Goal: Check status: Check status

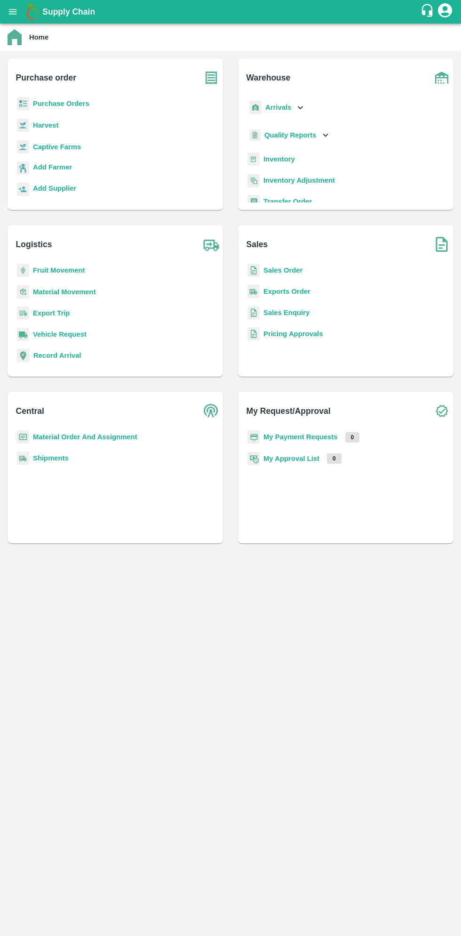
click at [16, 20] on button "open drawer" at bounding box center [13, 12] width 22 height 22
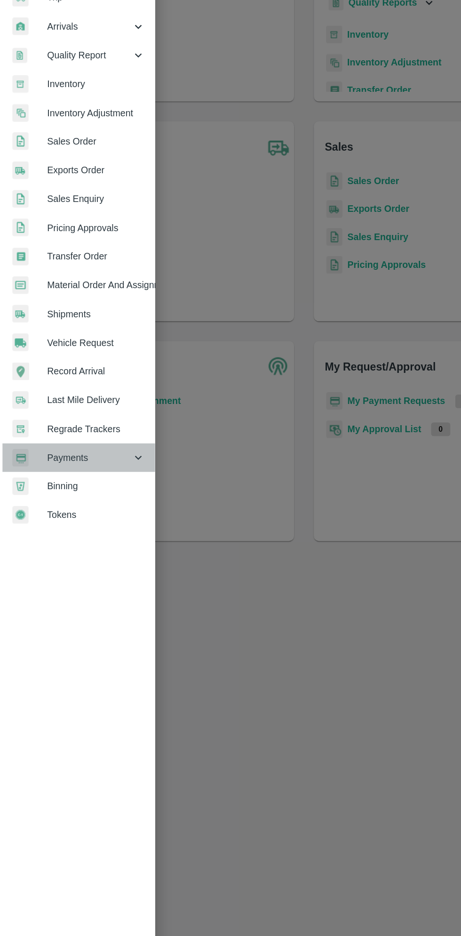
click at [61, 476] on span "Payments" at bounding box center [68, 480] width 64 height 10
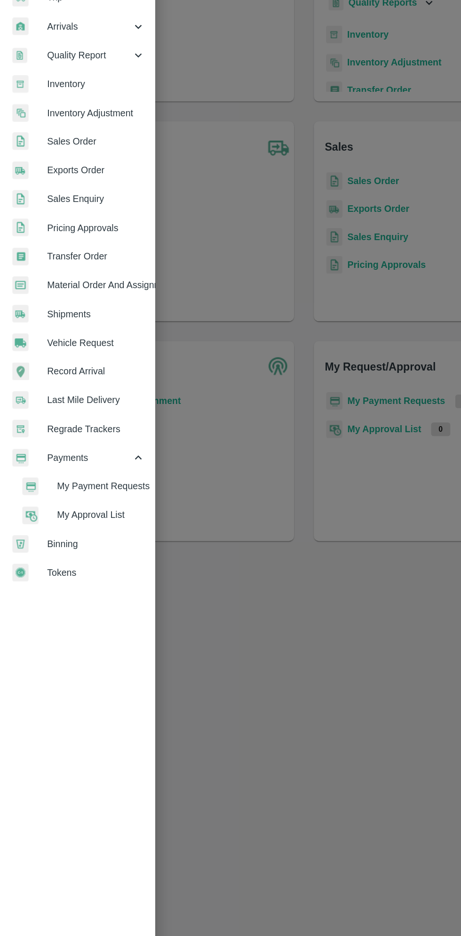
click at [81, 499] on span "My Payment Requests" at bounding box center [76, 502] width 67 height 10
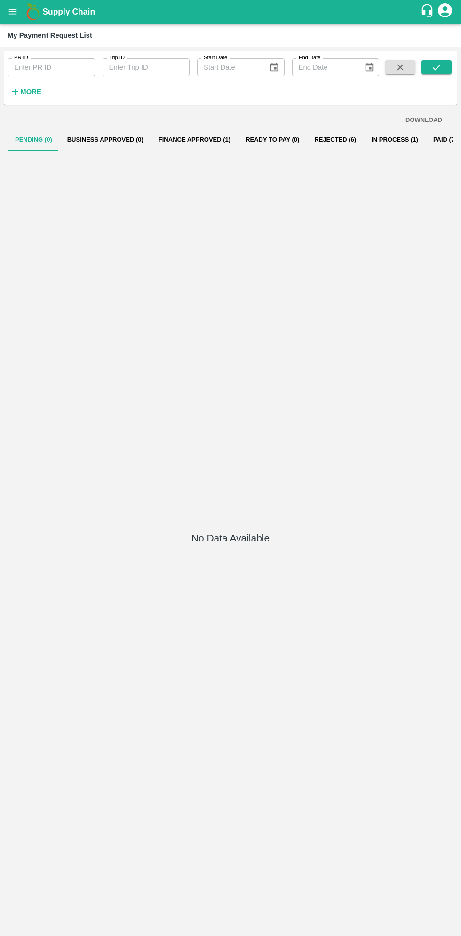
click at [191, 139] on button "Finance Approved (1)" at bounding box center [194, 140] width 87 height 23
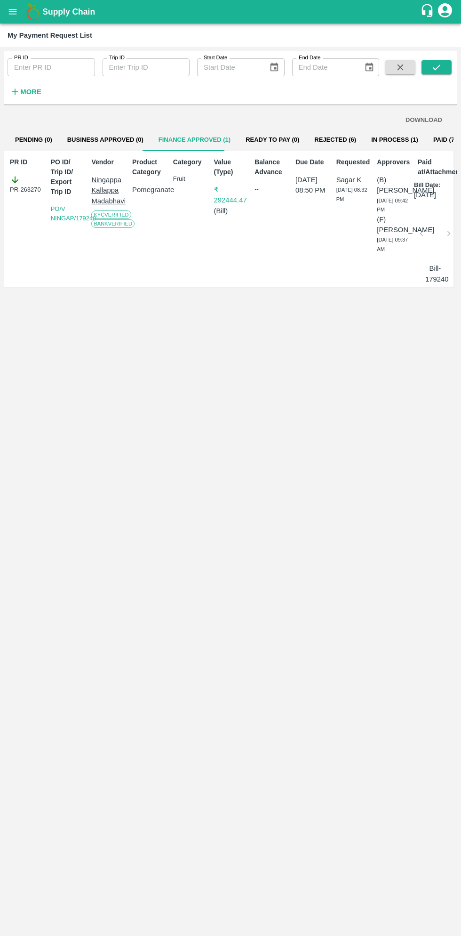
click at [380, 140] on button "In Process (1)" at bounding box center [395, 140] width 62 height 23
click at [194, 134] on button "Finance Approved (1)" at bounding box center [194, 140] width 87 height 23
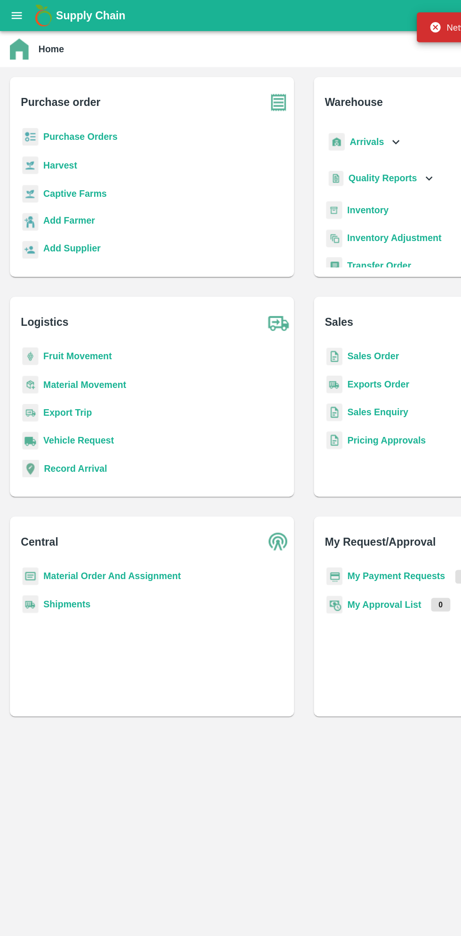
click at [20, 20] on div "Supply Chain" at bounding box center [230, 12] width 461 height 24
click at [20, 21] on div "Supply Chain" at bounding box center [230, 12] width 461 height 24
click at [12, 12] on icon "open drawer" at bounding box center [13, 11] width 8 height 5
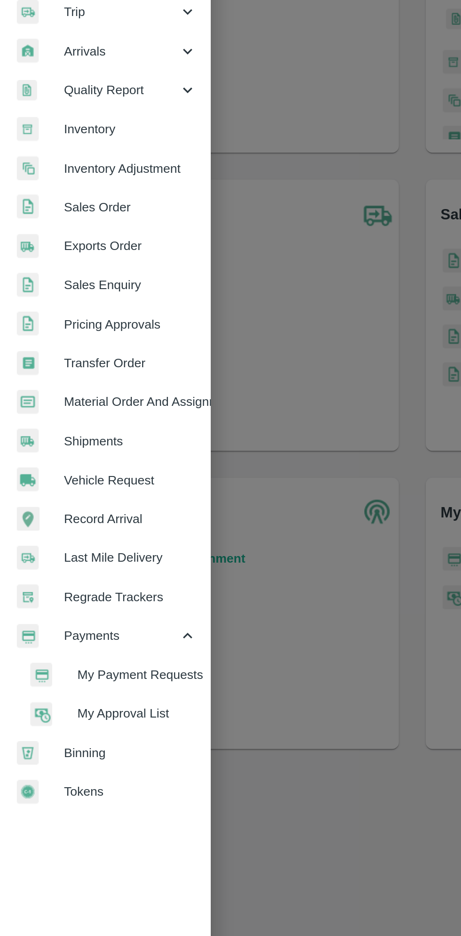
click at [93, 498] on span "My Payment Requests" at bounding box center [76, 502] width 67 height 10
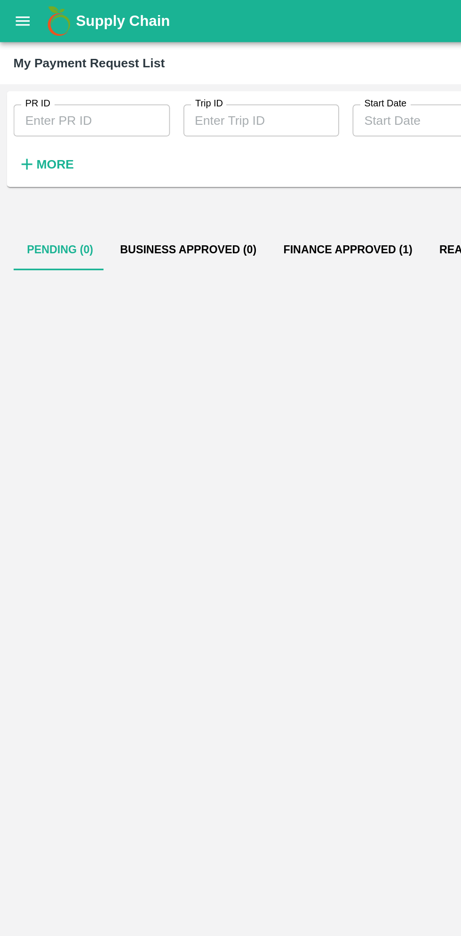
click at [183, 137] on button "Finance Approved (1)" at bounding box center [194, 140] width 87 height 23
